Goal: Find specific page/section: Find specific page/section

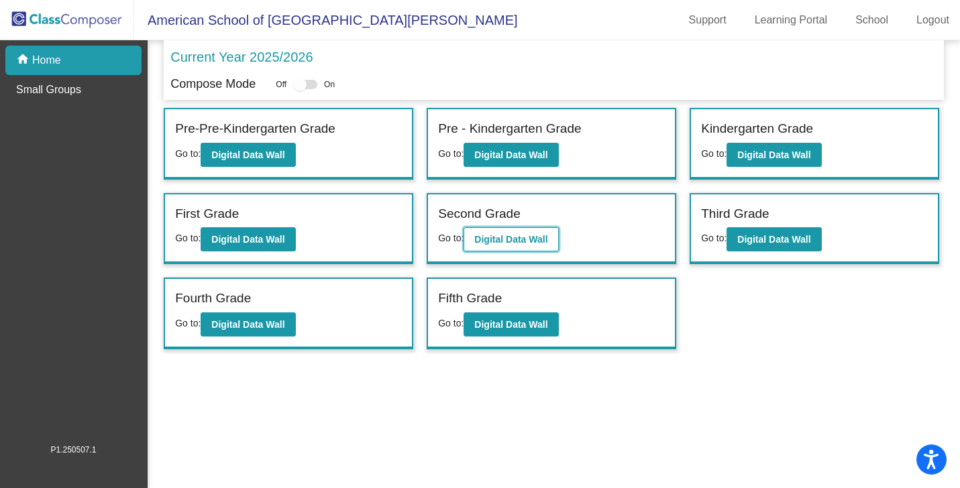
click at [517, 239] on b "Digital Data Wall" at bounding box center [510, 239] width 73 height 11
click at [528, 151] on b "Digital Data Wall" at bounding box center [510, 155] width 73 height 11
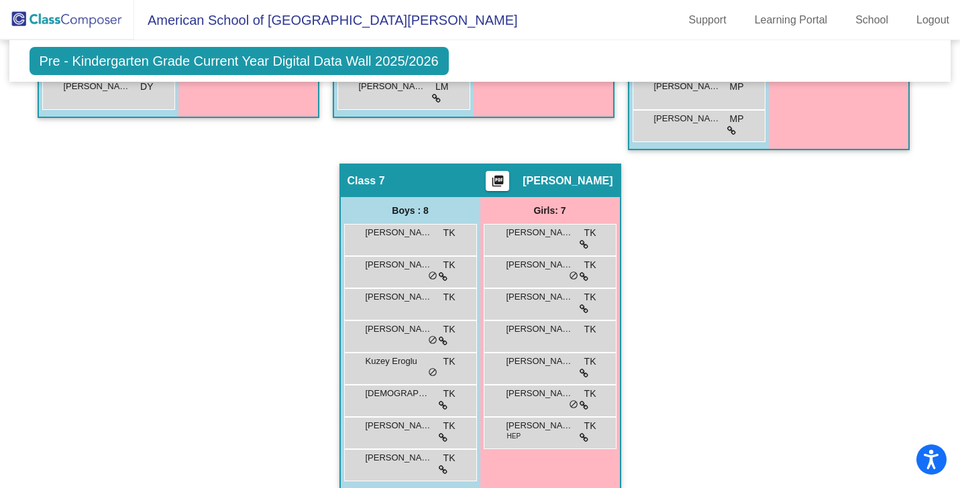
scroll to position [966, 0]
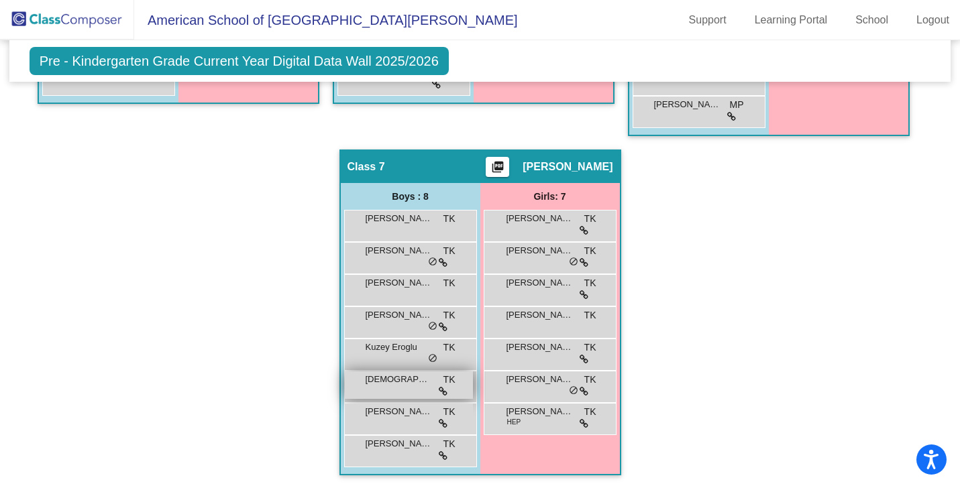
click at [392, 389] on div "[PERSON_NAME] TK lock do_not_disturb_alt" at bounding box center [409, 385] width 128 height 27
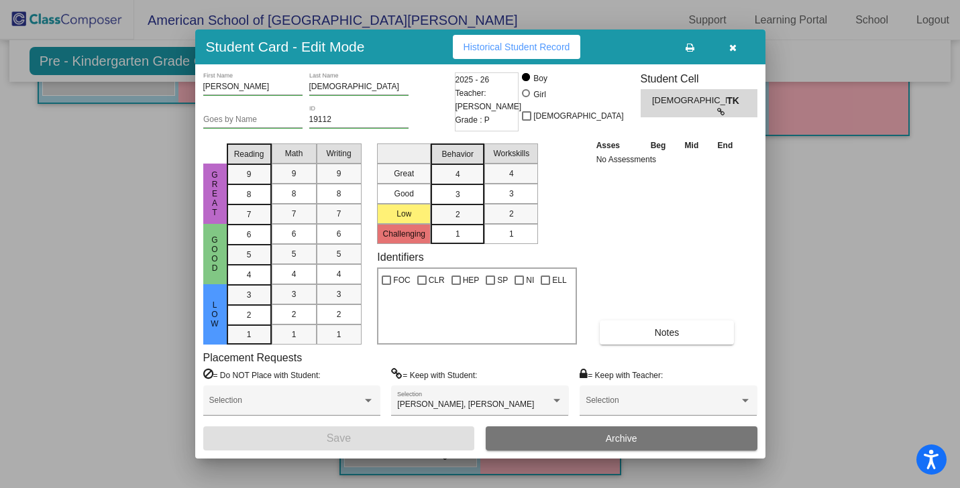
click at [732, 49] on icon "button" at bounding box center [732, 47] width 7 height 9
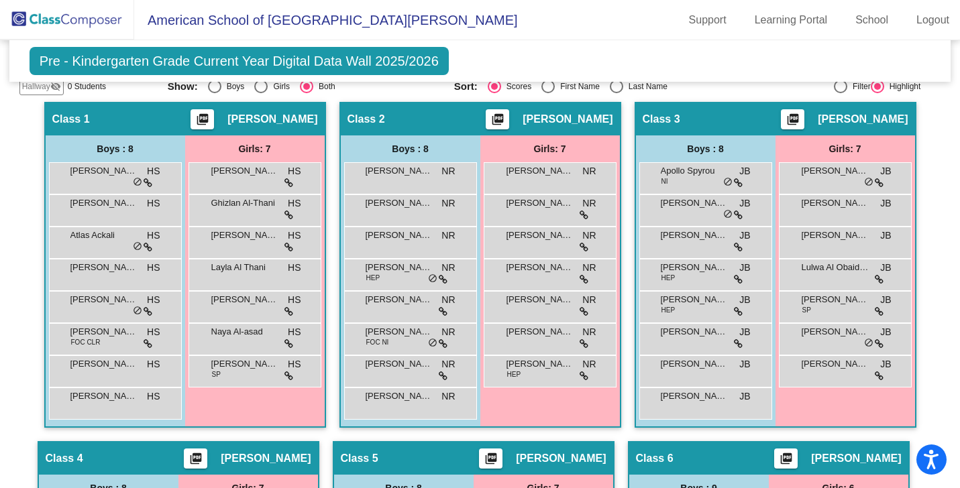
scroll to position [298, 0]
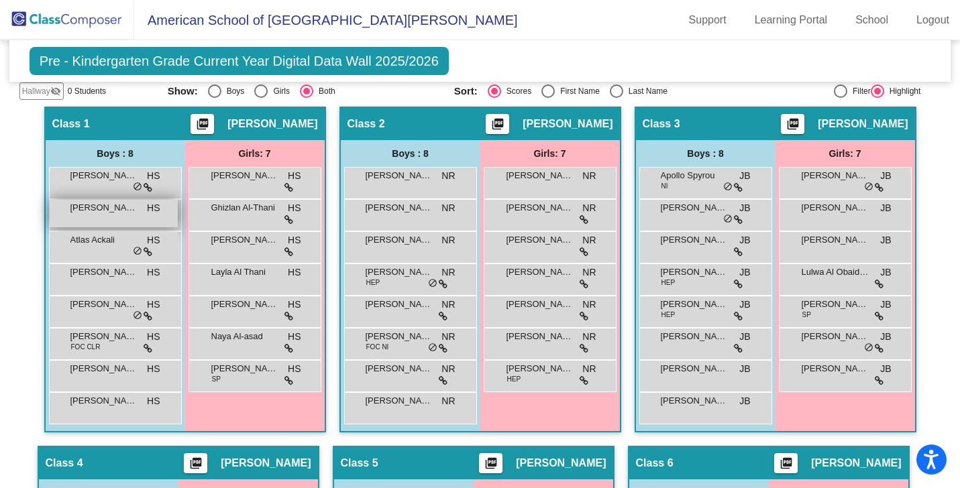
click at [93, 211] on span "[PERSON_NAME]" at bounding box center [103, 207] width 67 height 13
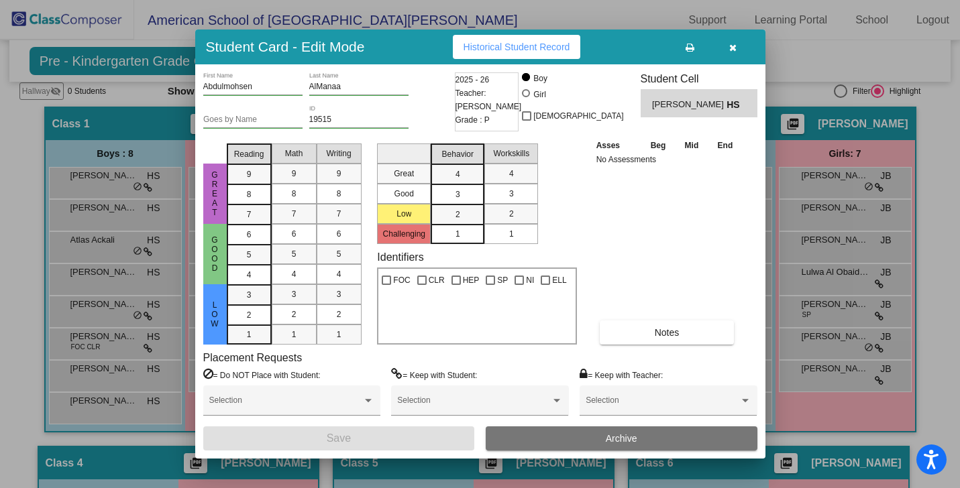
click at [732, 47] on icon "button" at bounding box center [732, 47] width 7 height 9
